Goal: Information Seeking & Learning: Learn about a topic

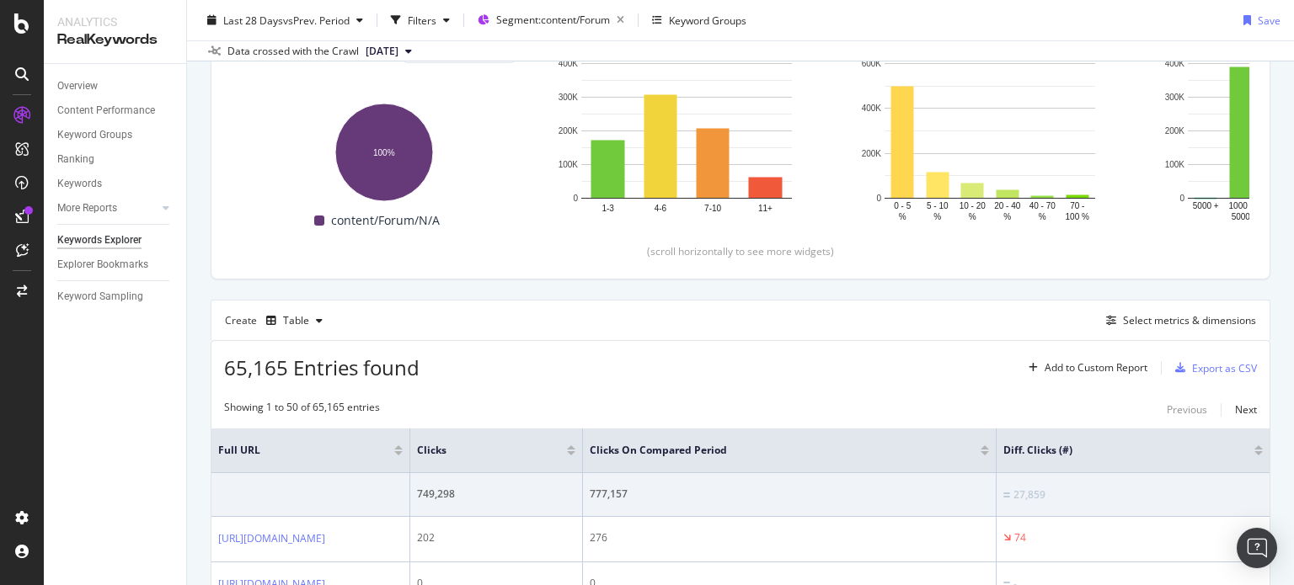
scroll to position [250, 0]
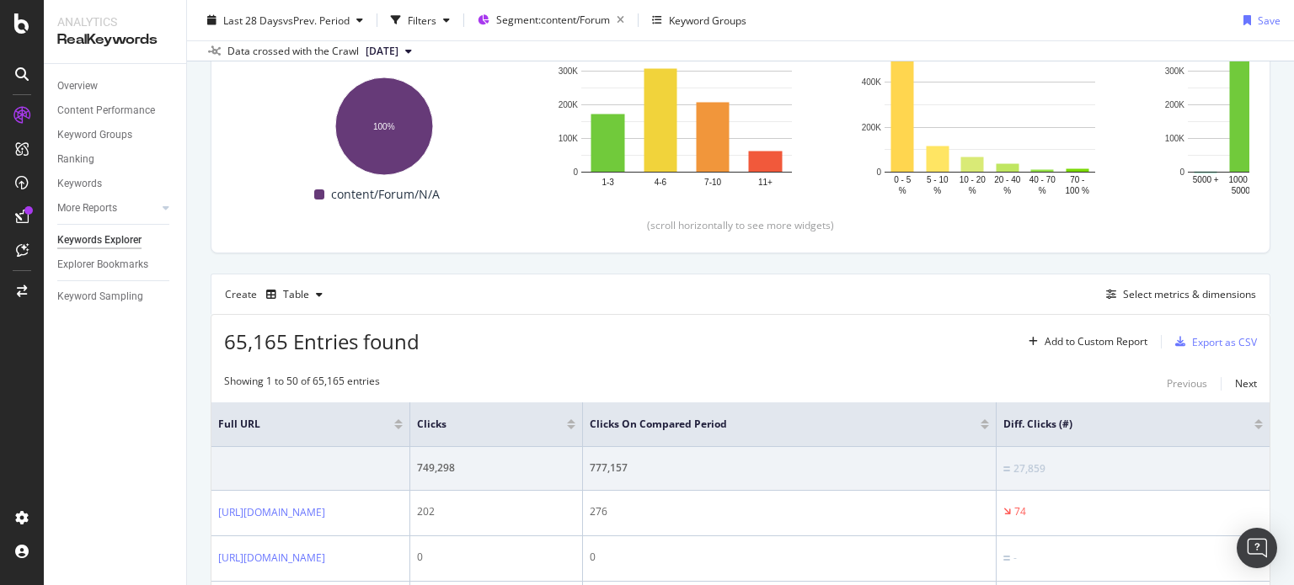
drag, startPoint x: 406, startPoint y: 413, endPoint x: 575, endPoint y: 338, distance: 185.1
click at [553, 427] on tr "Full URL Clicks Clicks On Compared Period Diff. Clicks (#)" at bounding box center [740, 425] width 1058 height 45
click at [575, 338] on div "65,165 Entries found Add to Custom Report Export as CSV" at bounding box center [740, 335] width 1058 height 41
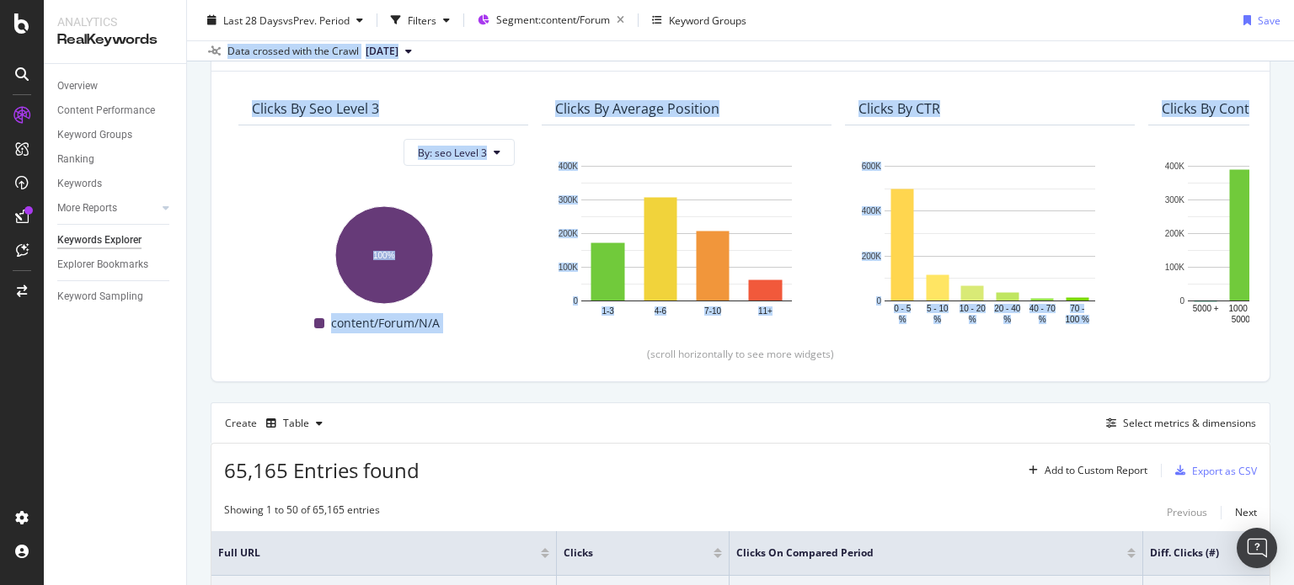
scroll to position [0, 0]
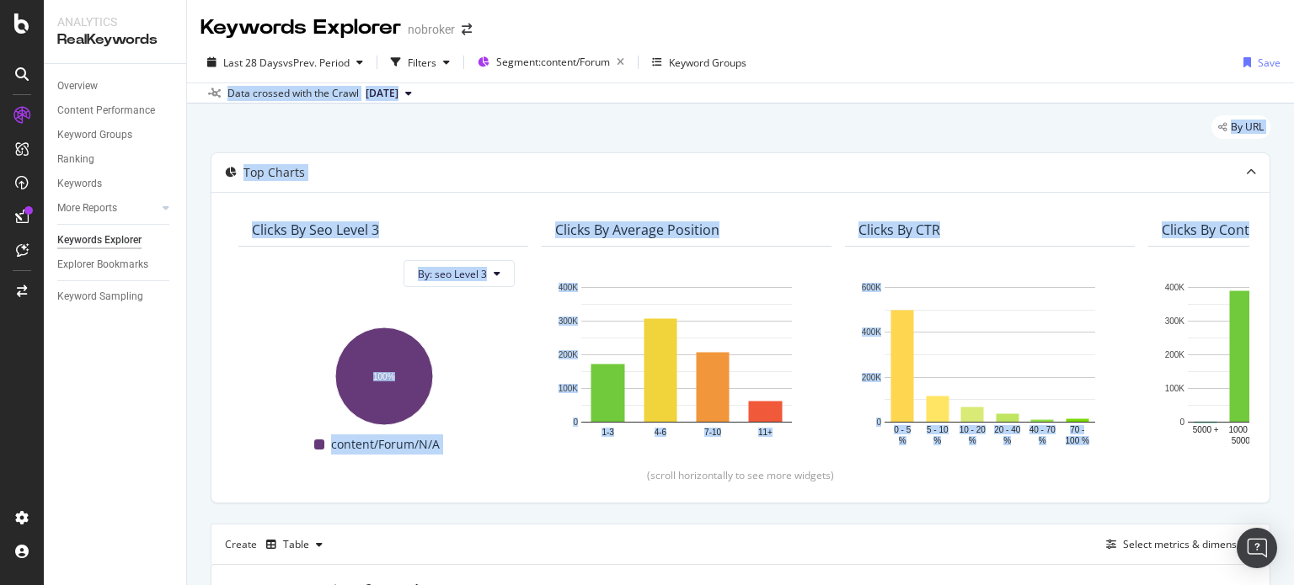
drag, startPoint x: 1293, startPoint y: 93, endPoint x: 1293, endPoint y: 57, distance: 35.4
click at [1293, 57] on div "Keywords Explorer nobroker Last 28 Days vs Prev. Period Filters Segment: conten…" at bounding box center [740, 292] width 1107 height 585
click at [513, 127] on div "By URL" at bounding box center [741, 133] width 1060 height 37
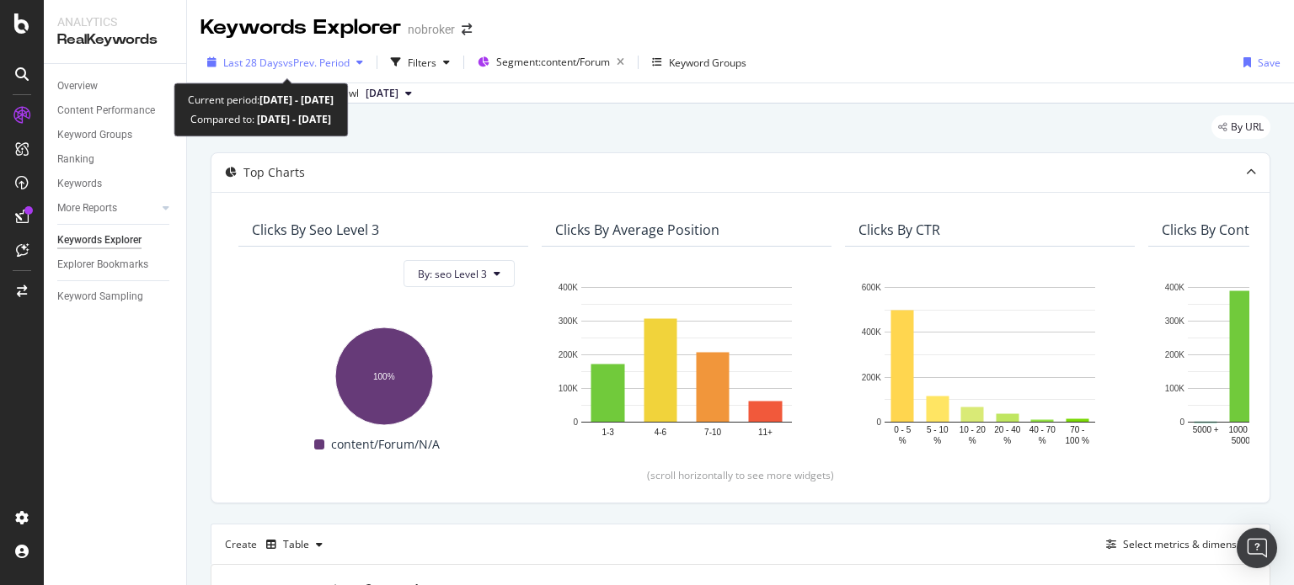
click at [293, 67] on span "vs Prev. Period" at bounding box center [316, 63] width 67 height 14
